Goal: Task Accomplishment & Management: Manage account settings

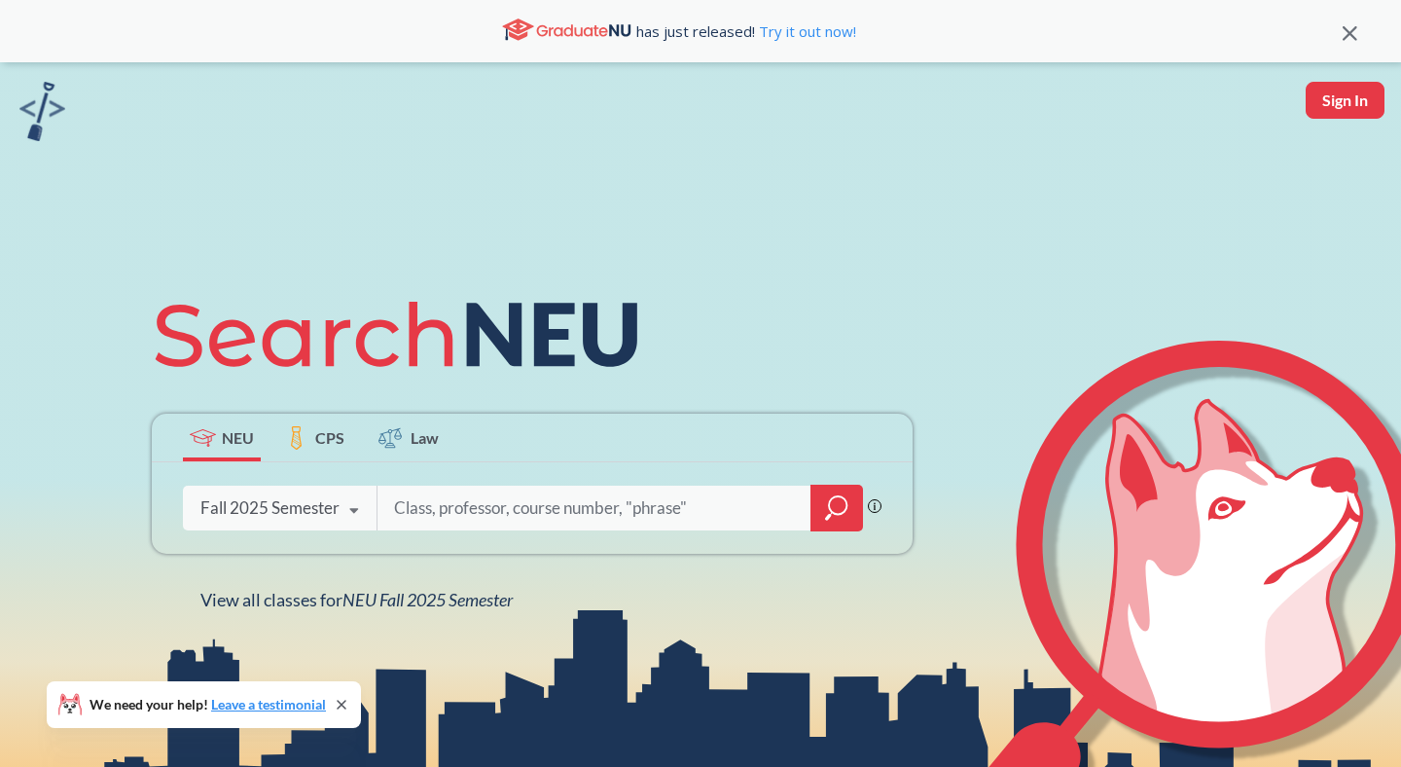
click at [525, 503] on input "search" at bounding box center [594, 507] width 405 height 41
click at [340, 702] on icon at bounding box center [342, 705] width 16 height 16
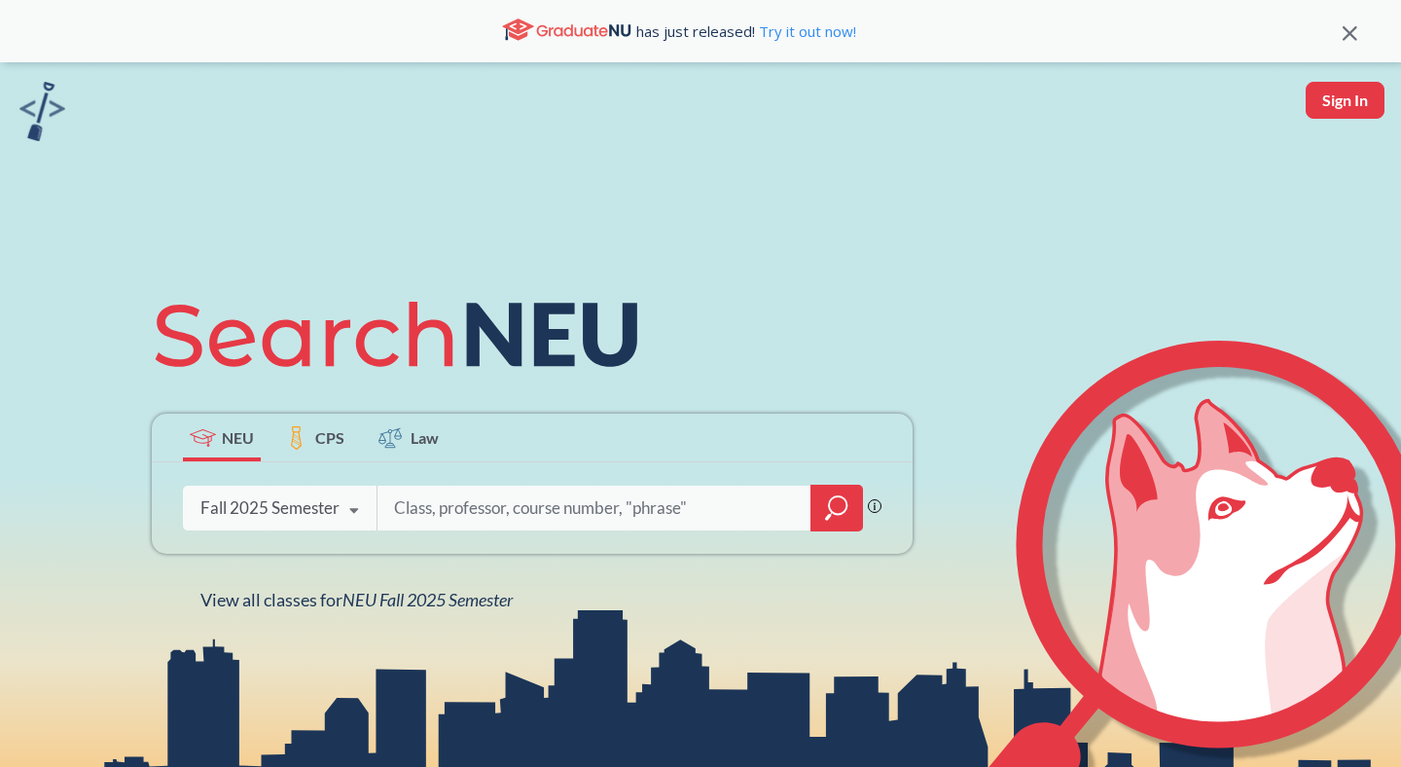
click at [333, 507] on div "Fall 2025 Semester" at bounding box center [269, 507] width 139 height 21
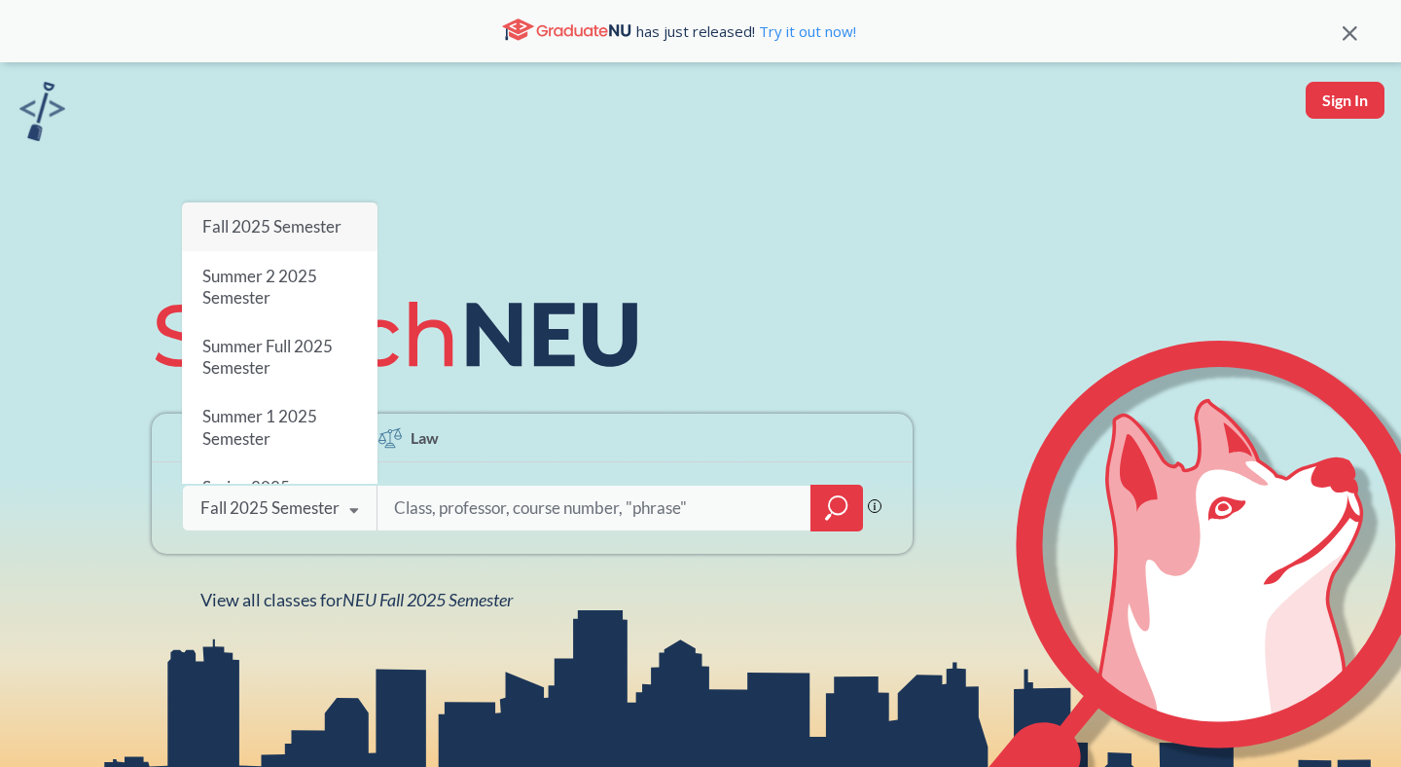
click at [595, 251] on div "NEU CPS Law Phrase search guarantees the exact search appears in the results. E…" at bounding box center [700, 445] width 1401 height 767
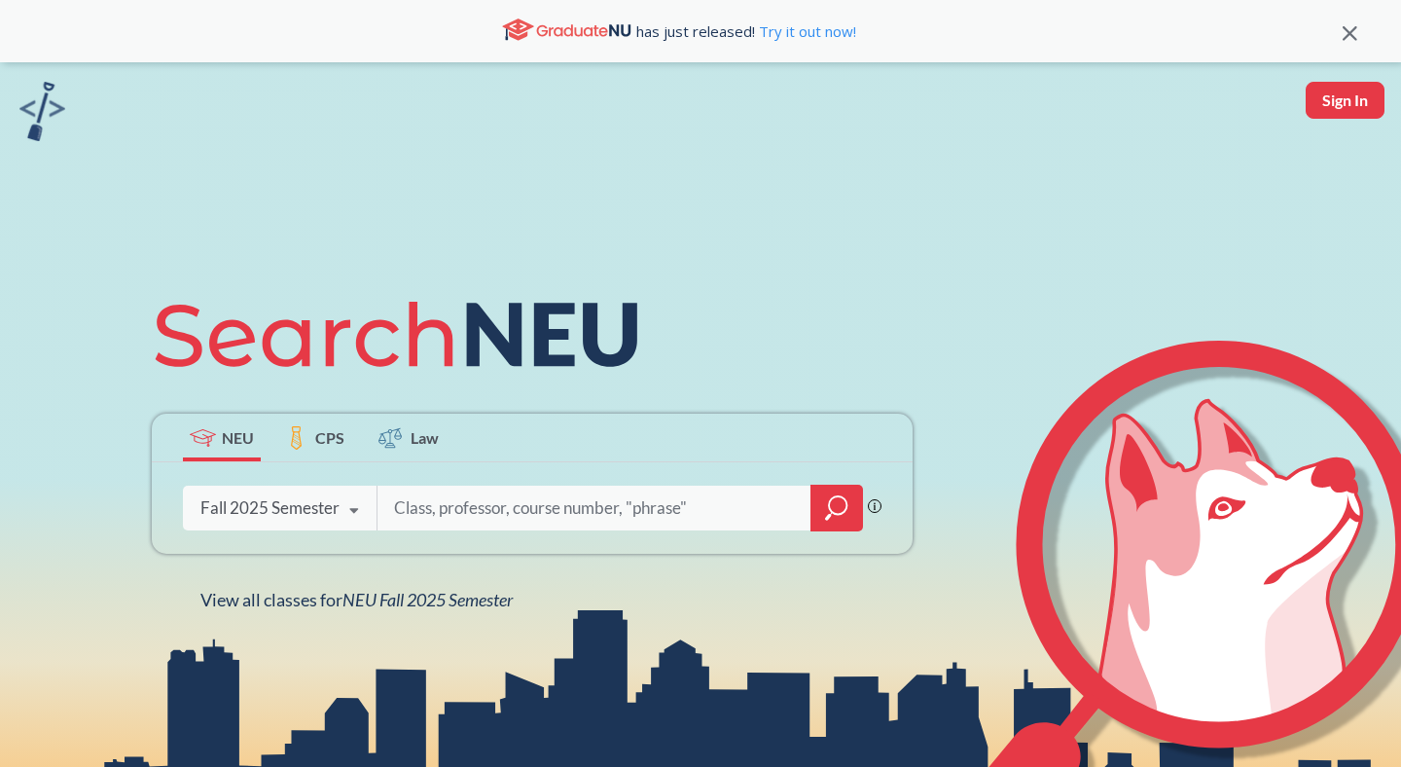
click at [422, 512] on input "search" at bounding box center [594, 507] width 405 height 41
type input "17501"
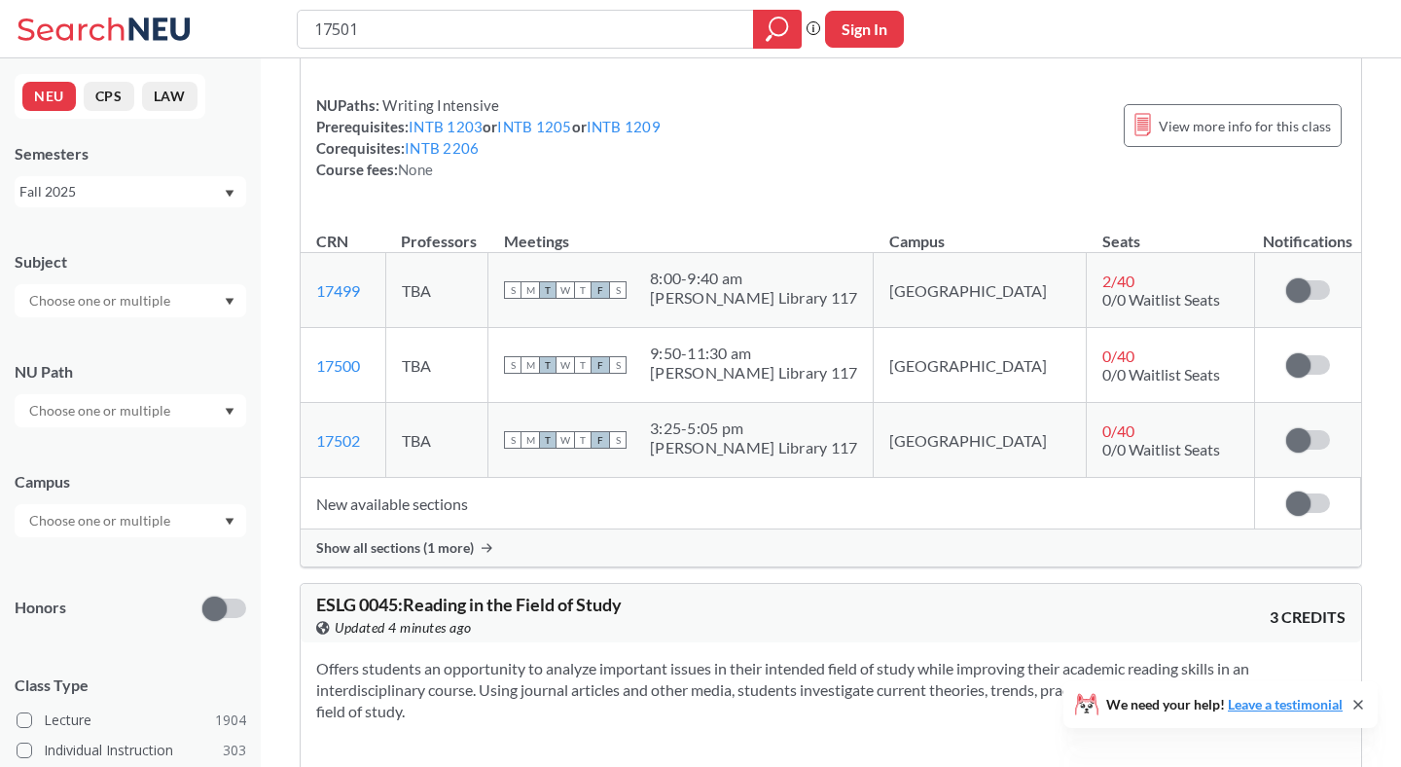
scroll to position [236, 0]
click at [461, 538] on span "Show all sections (1 more)" at bounding box center [395, 547] width 158 height 18
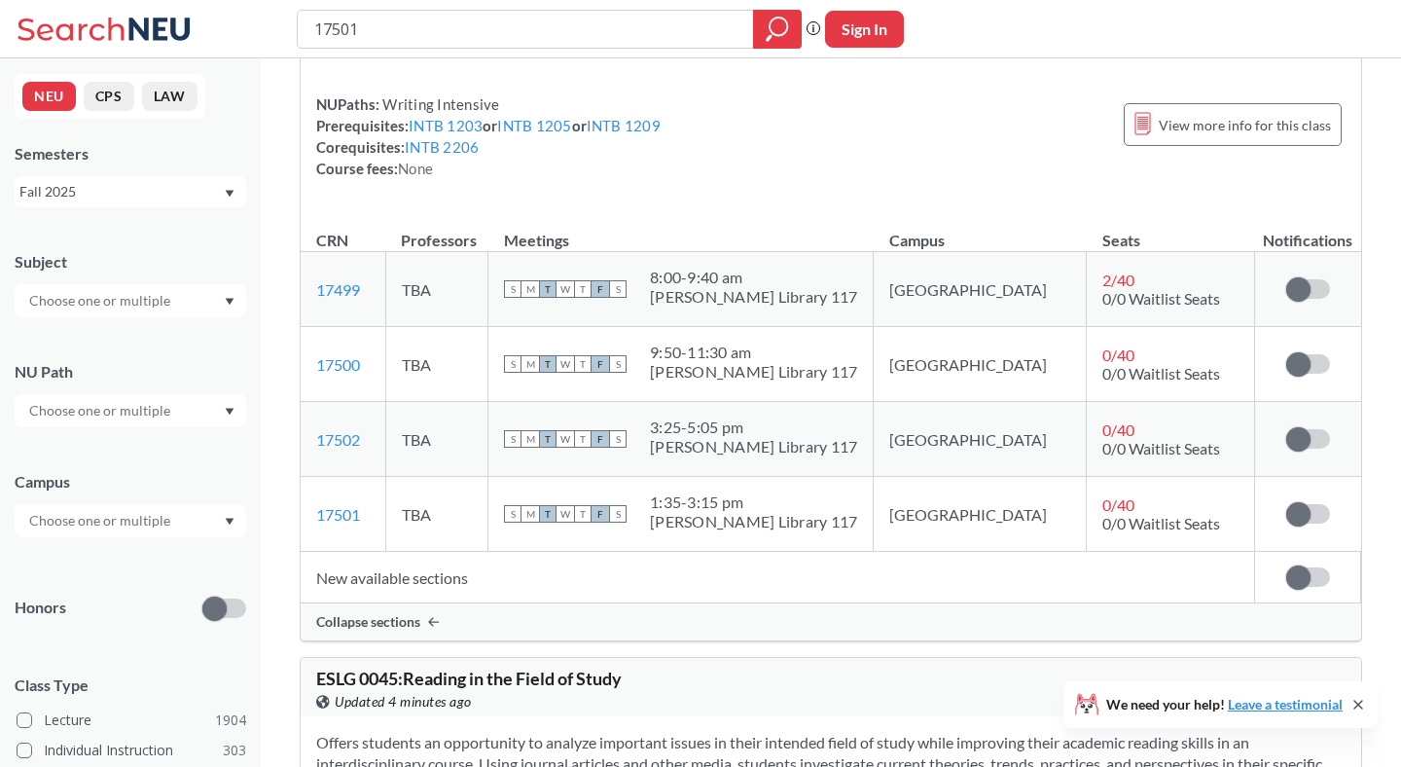
click at [1290, 480] on td "Sign in to subscribe for notifications." at bounding box center [1308, 514] width 106 height 75
click at [1293, 502] on span at bounding box center [1298, 514] width 24 height 24
click at [1286, 504] on input "checkbox" at bounding box center [1286, 504] width 0 height 0
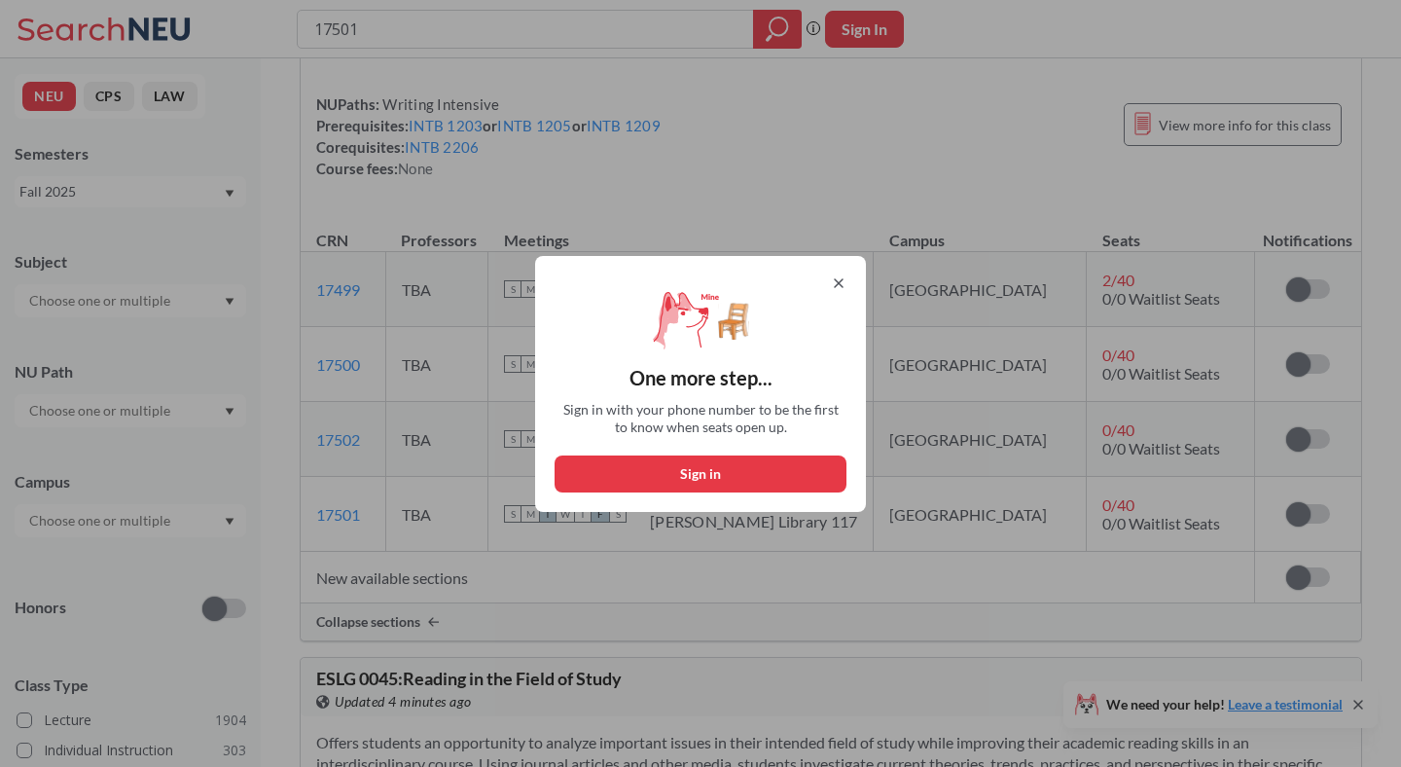
click at [841, 273] on div "One more step... Sign in with your phone number to be the first to know when se…" at bounding box center [700, 384] width 331 height 256
click at [833, 284] on icon at bounding box center [839, 283] width 16 height 16
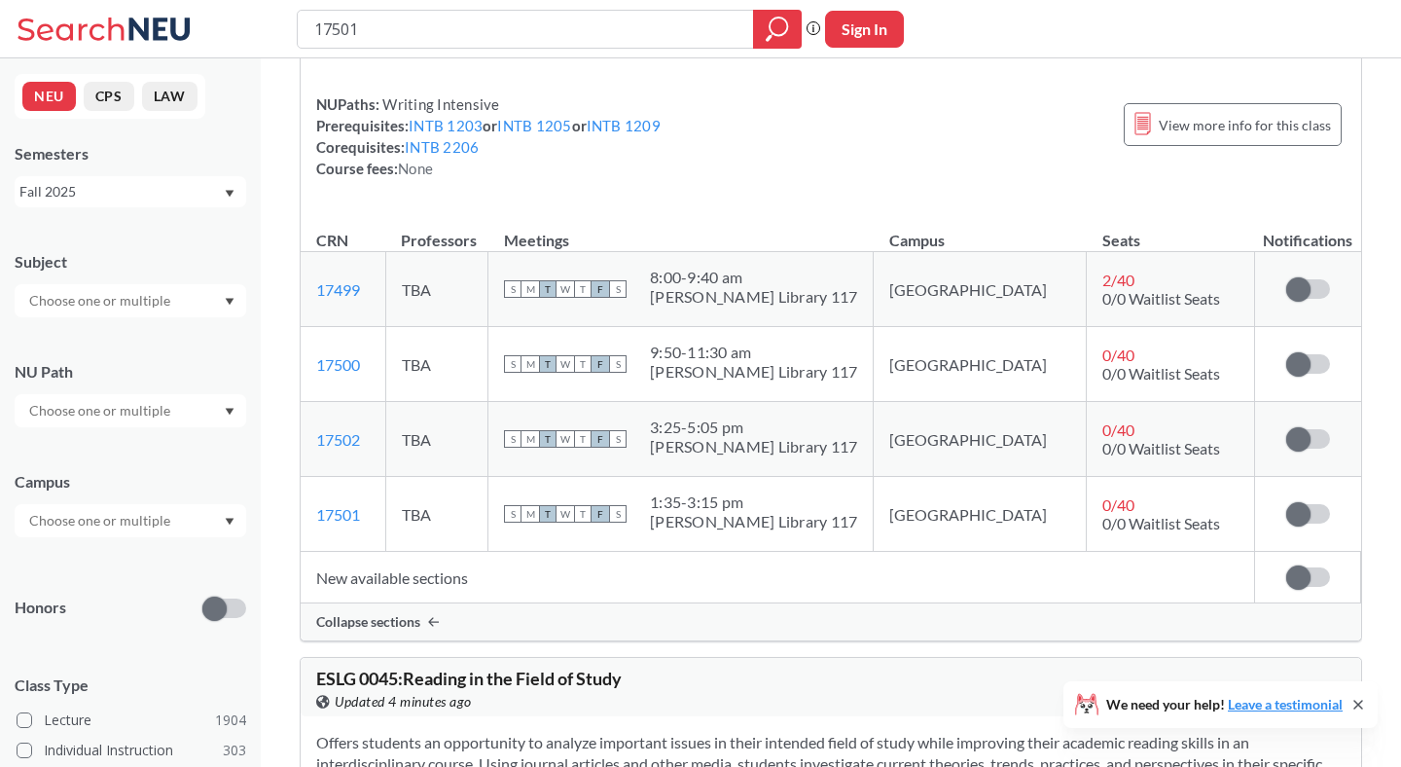
click at [887, 17] on button "Sign In" at bounding box center [864, 29] width 79 height 37
select select "US"
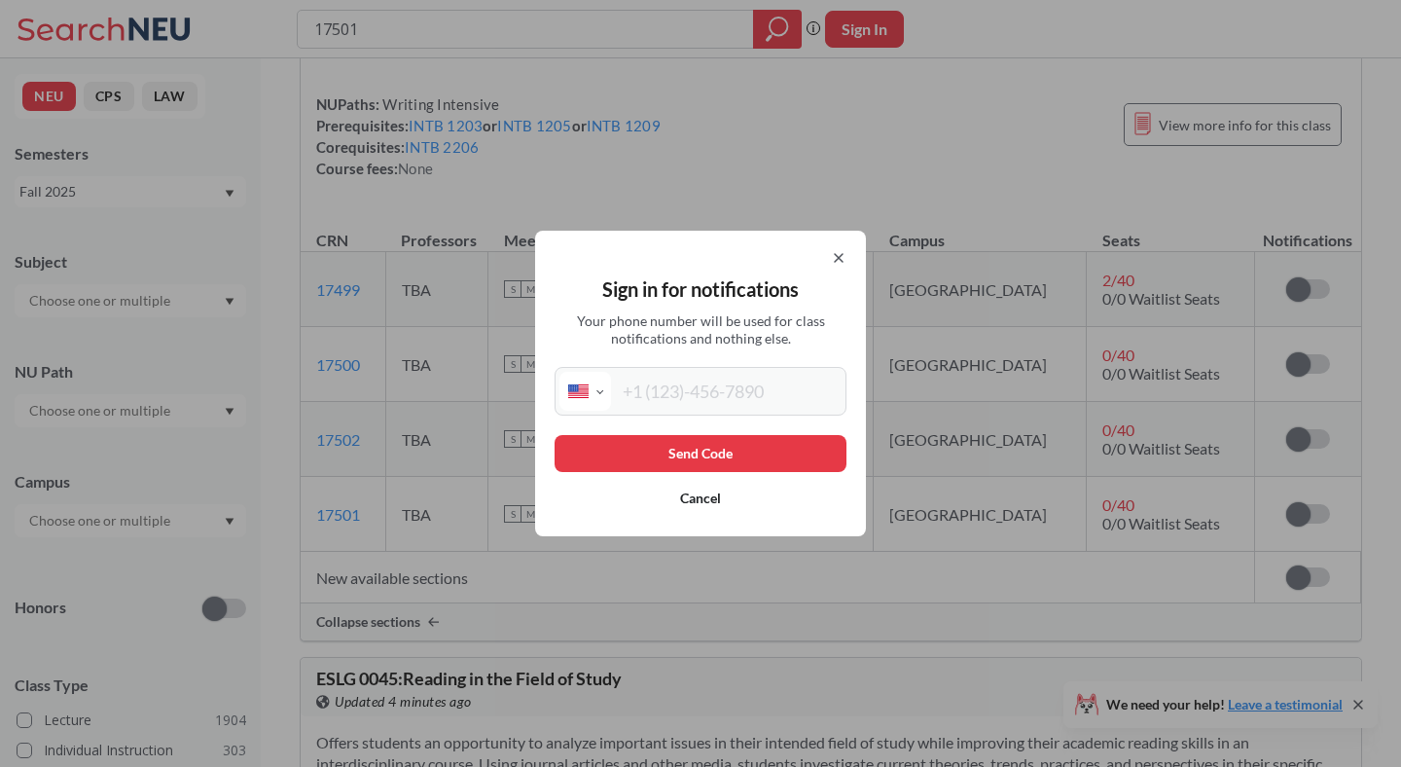
click at [677, 382] on input "tel" at bounding box center [726, 391] width 231 height 39
type input "[PHONE_NUMBER]"
click at [716, 451] on button "Send Code" at bounding box center [701, 453] width 292 height 37
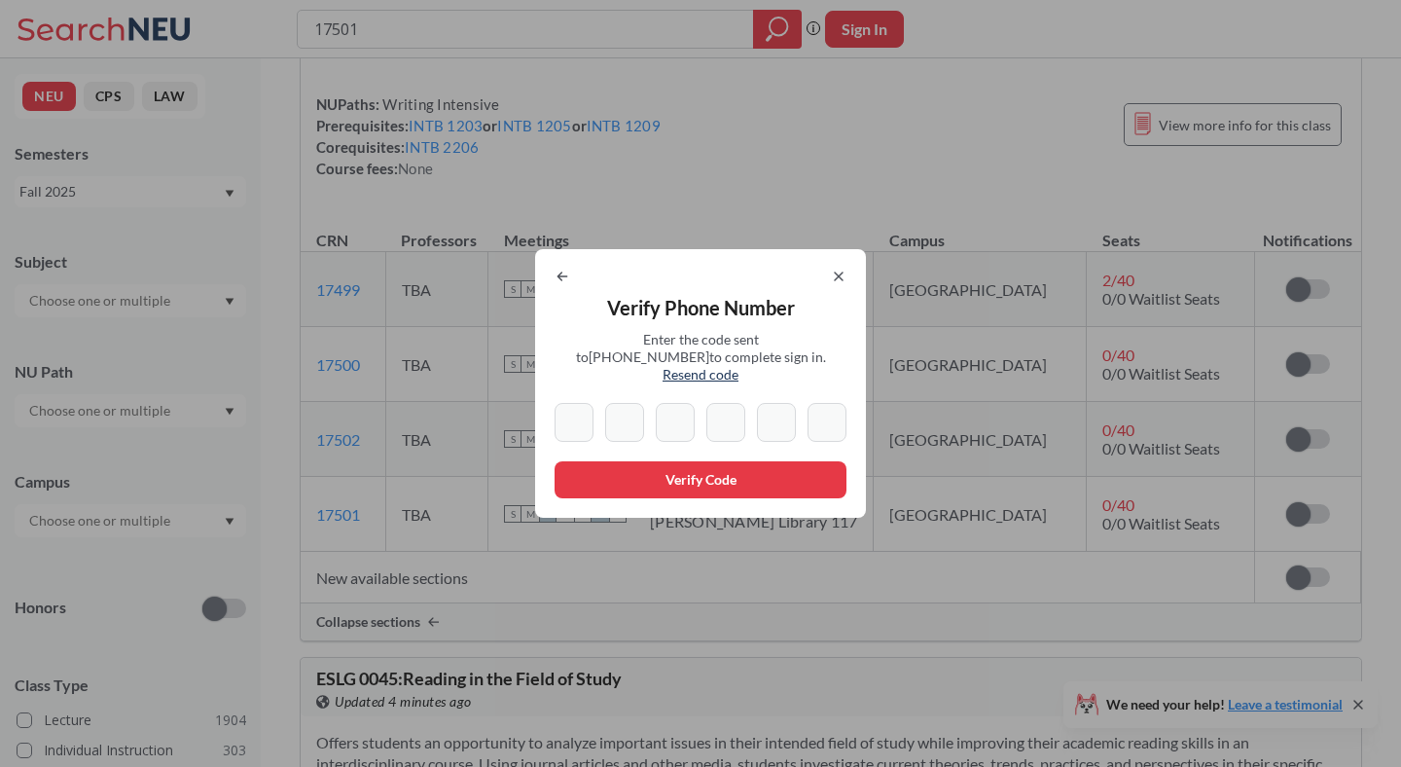
type input "3"
type input "5"
type input "8"
type input "9"
type input "4"
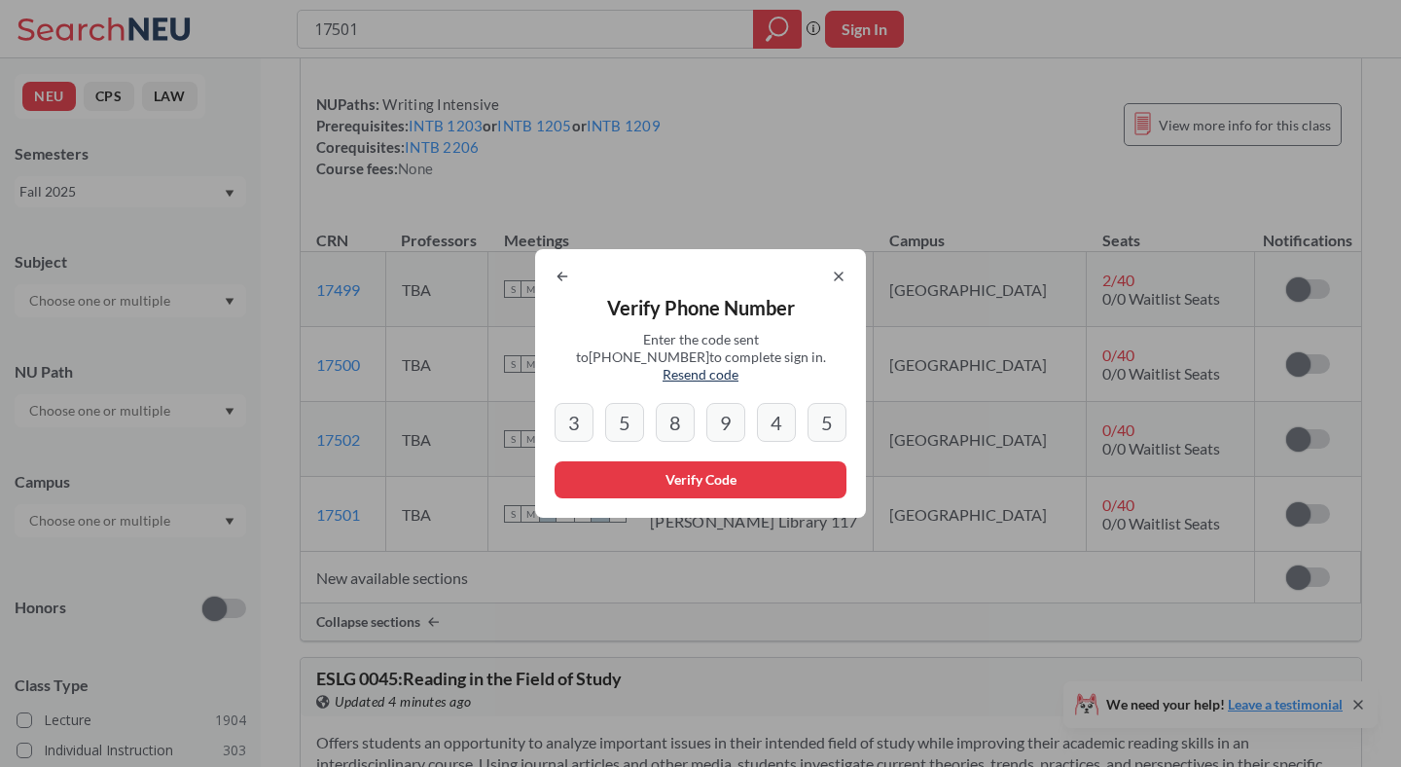
type input "5"
click at [746, 462] on button "Verify Code" at bounding box center [701, 479] width 292 height 37
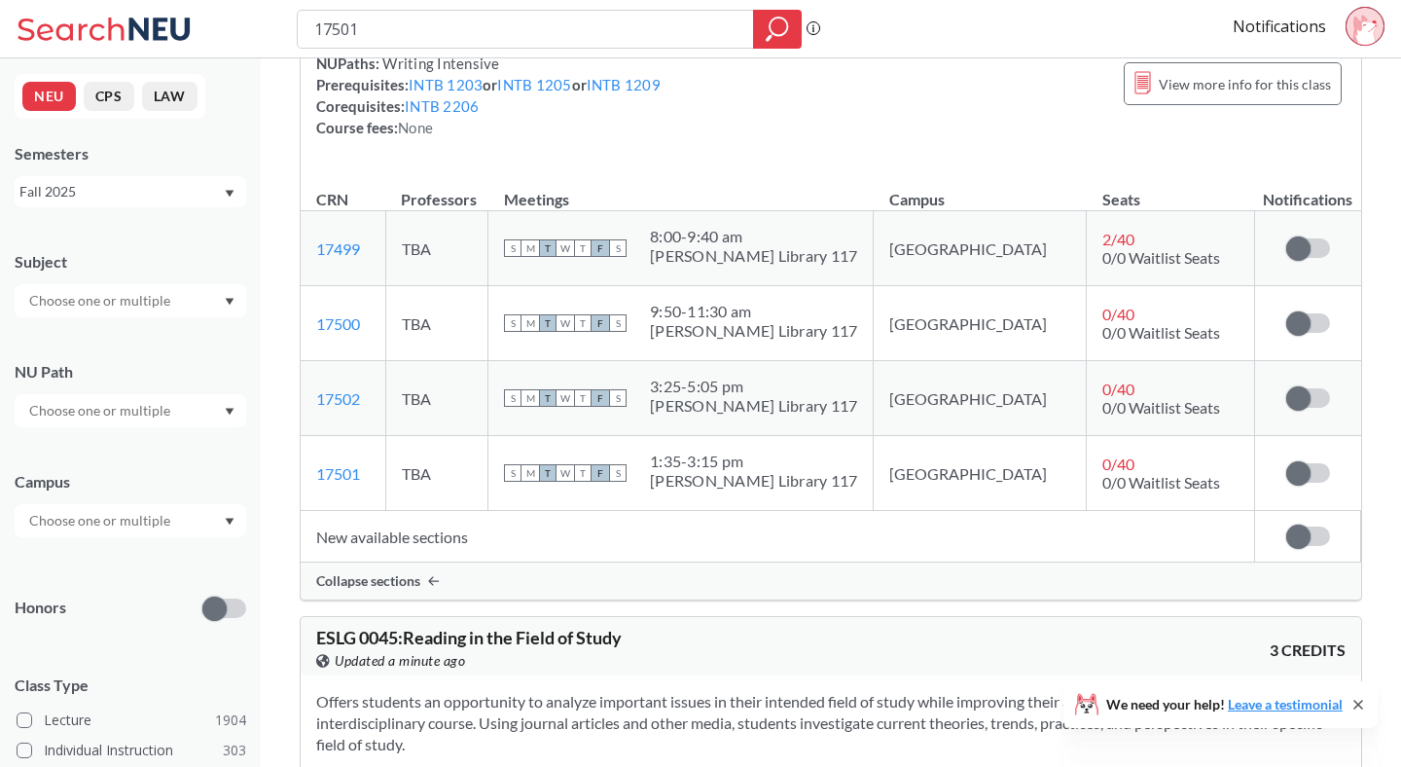
scroll to position [281, 0]
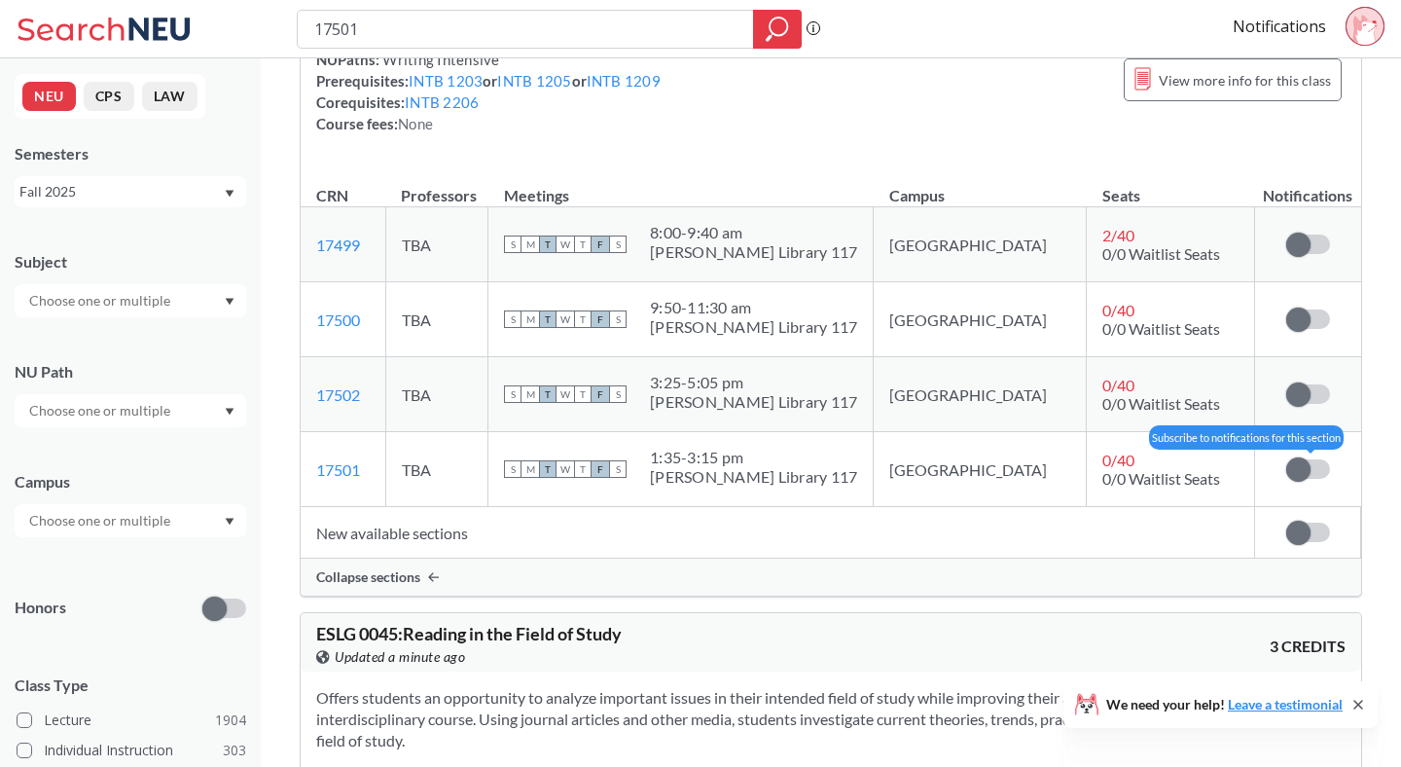
click at [1301, 457] on span at bounding box center [1298, 469] width 24 height 24
click at [1286, 459] on input "checkbox" at bounding box center [1286, 459] width 0 height 0
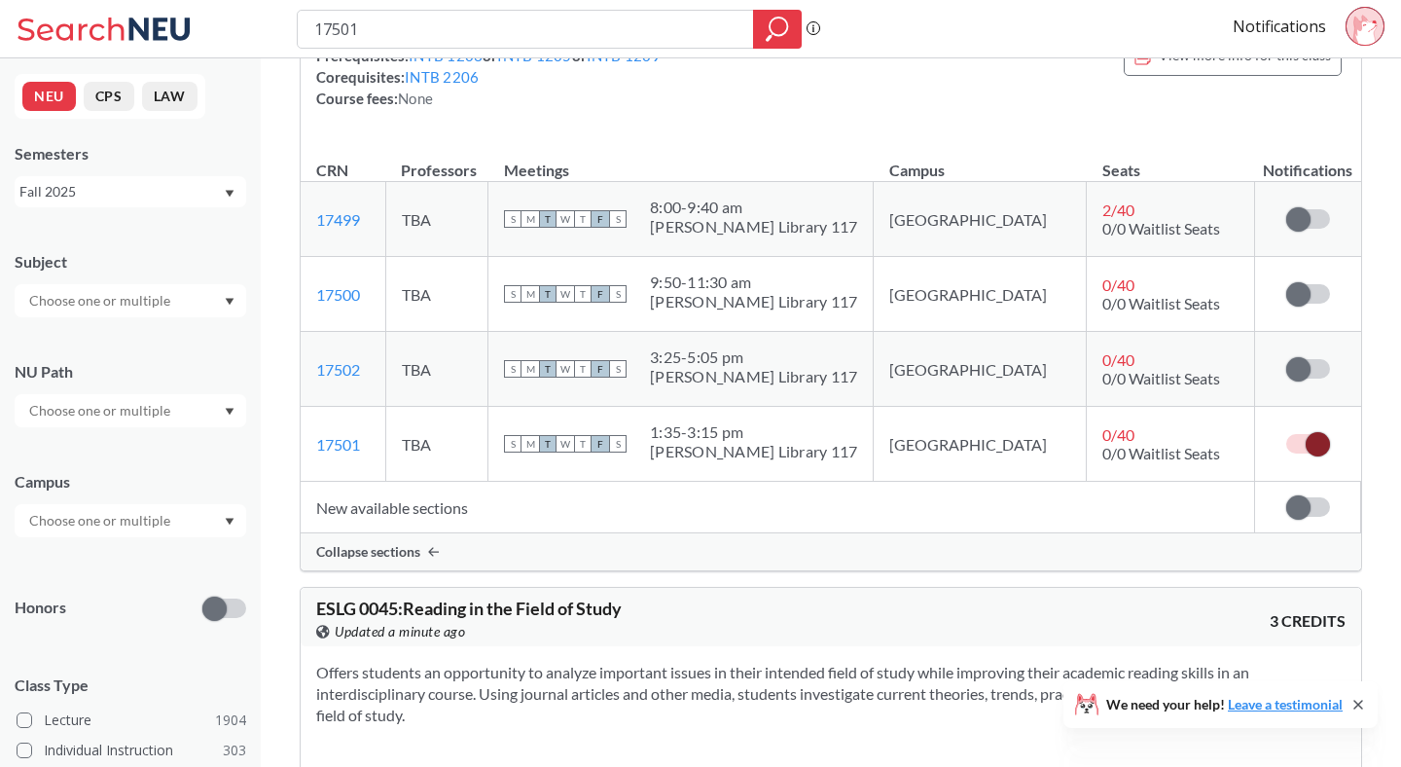
scroll to position [346, 0]
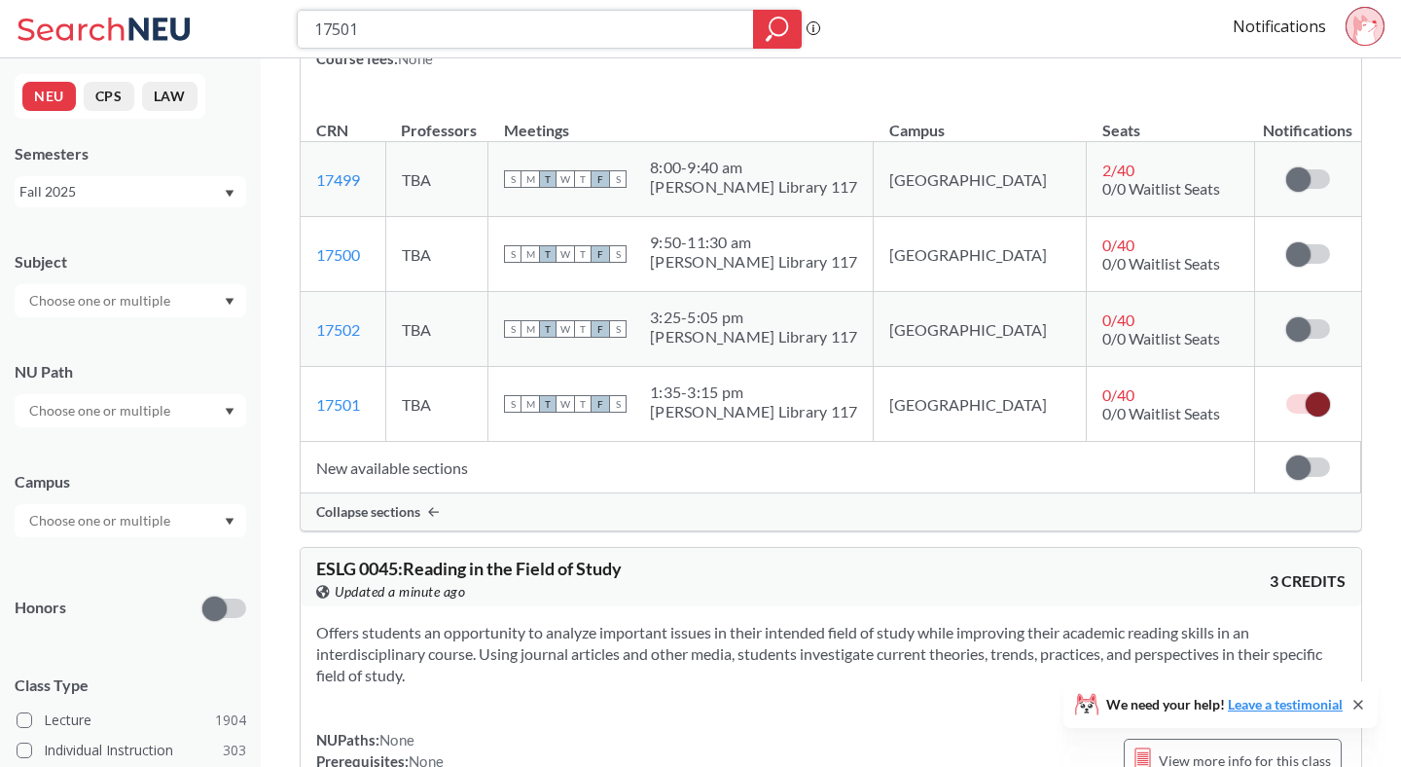
click at [582, 34] on input "17501" at bounding box center [525, 29] width 427 height 33
click at [582, 36] on input "17501" at bounding box center [525, 29] width 427 height 33
type input "17505"
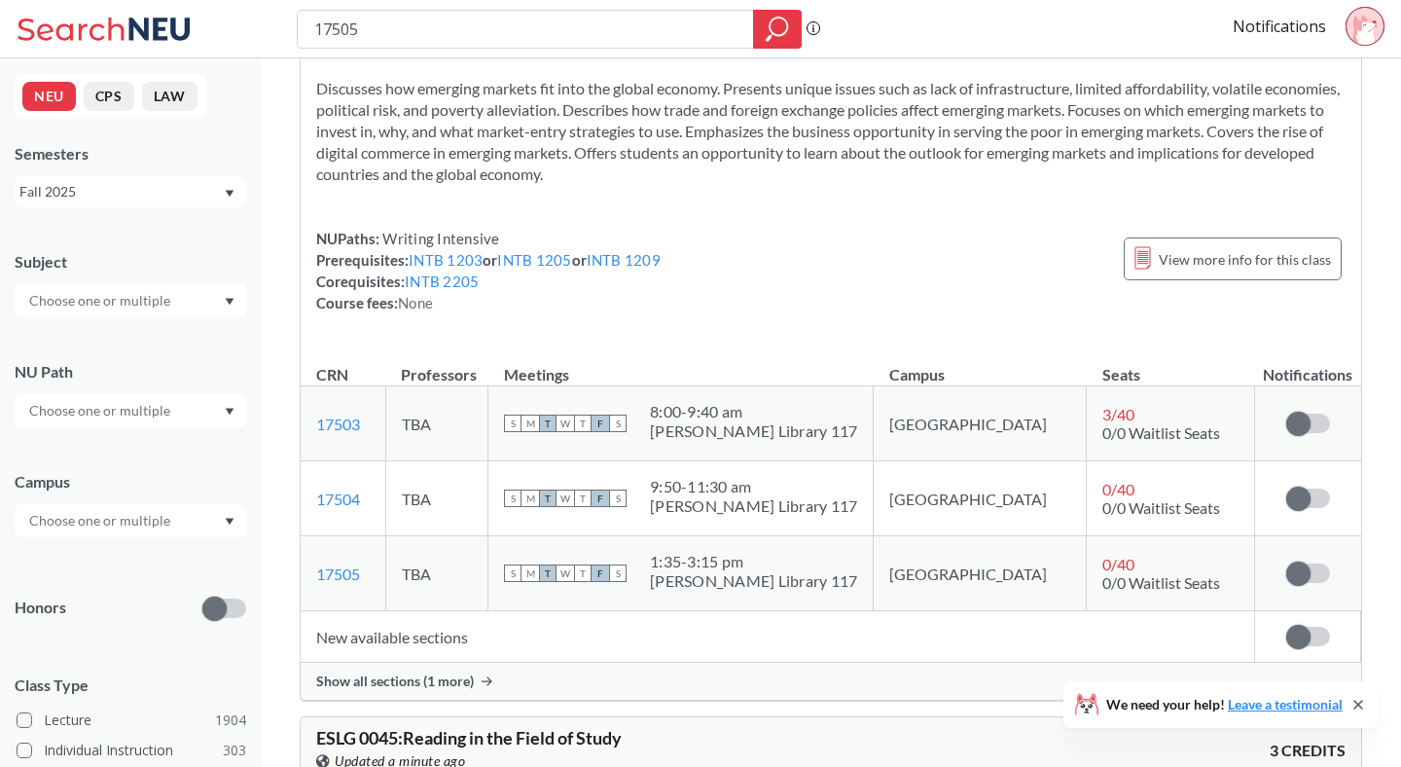
scroll to position [111, 0]
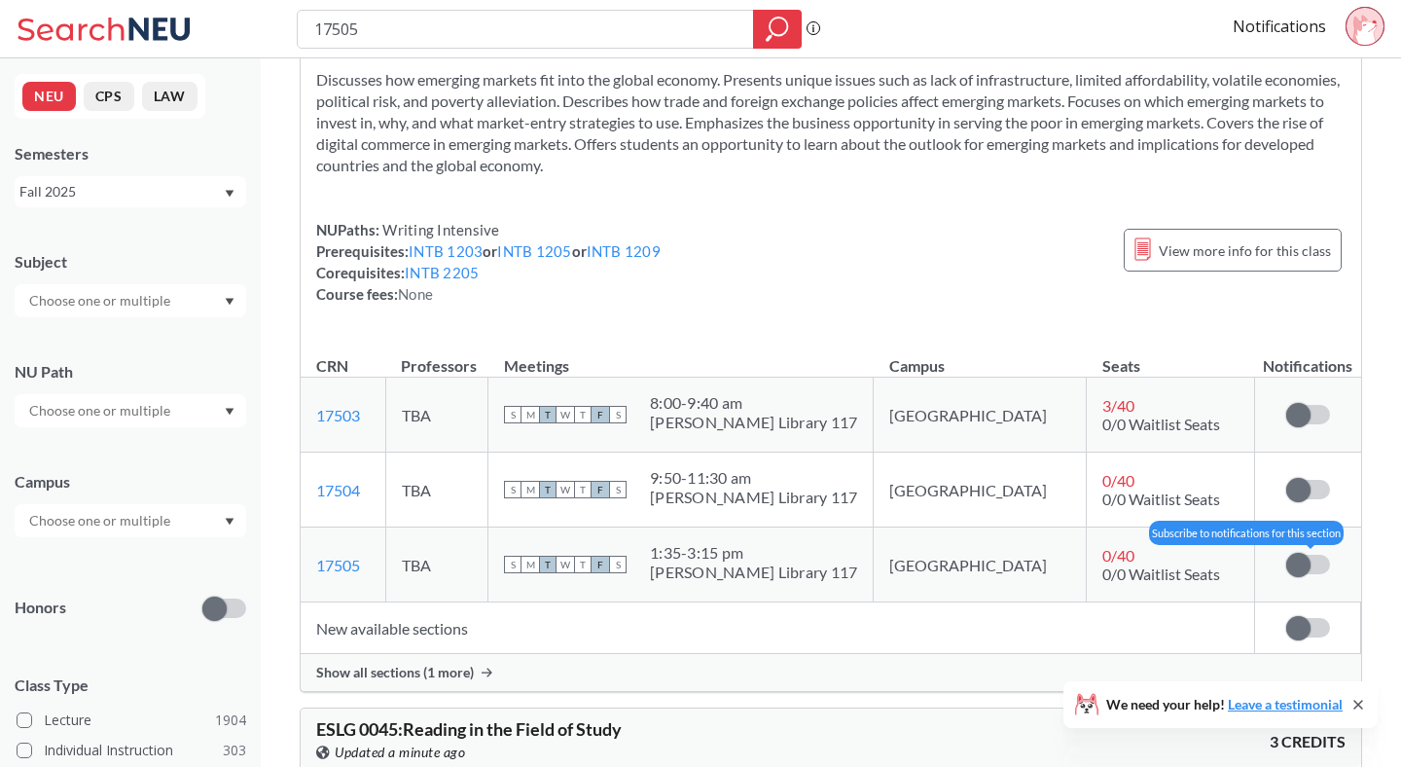
click at [1301, 560] on span at bounding box center [1298, 565] width 24 height 24
click at [1286, 555] on input "checkbox" at bounding box center [1286, 555] width 0 height 0
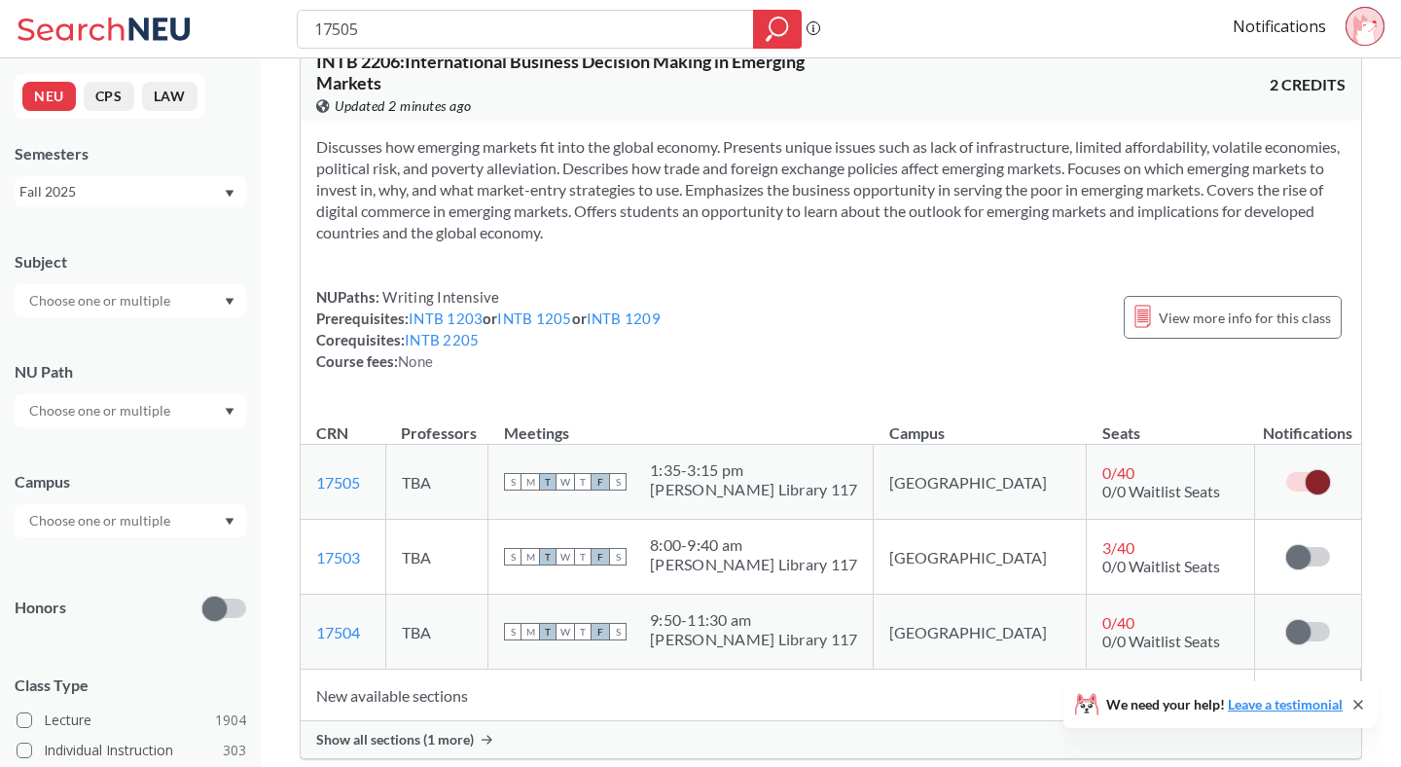
scroll to position [49, 0]
